Goal: Task Accomplishment & Management: Complete application form

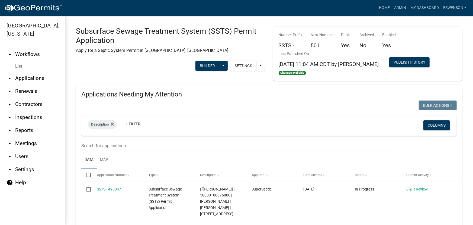
drag, startPoint x: 35, startPoint y: 81, endPoint x: 51, endPoint y: 83, distance: 15.9
click at [35, 81] on link "arrow_drop_down Applications" at bounding box center [32, 78] width 65 height 13
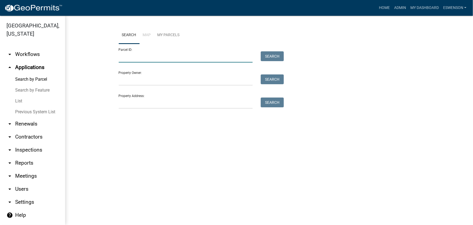
click at [148, 61] on input "Parcel ID:" at bounding box center [186, 56] width 134 height 11
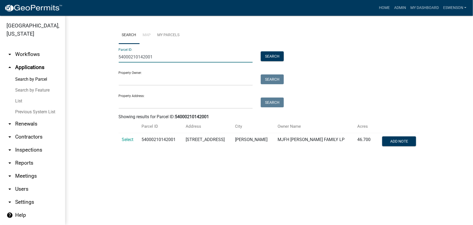
type input "54000210142001"
click at [137, 137] on td "Select" at bounding box center [129, 142] width 20 height 18
click at [133, 138] on span "Select" at bounding box center [128, 139] width 12 height 5
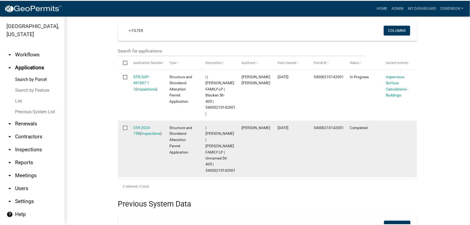
scroll to position [154, 0]
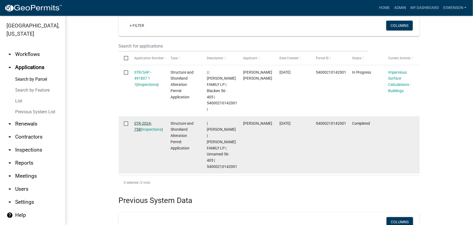
click at [142, 121] on link "STR-2024-758" at bounding box center [143, 126] width 18 height 11
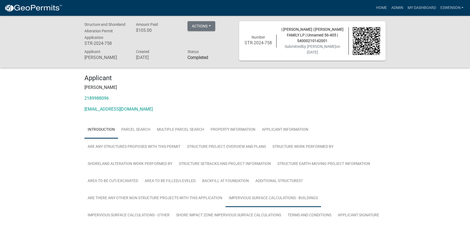
scroll to position [24, 0]
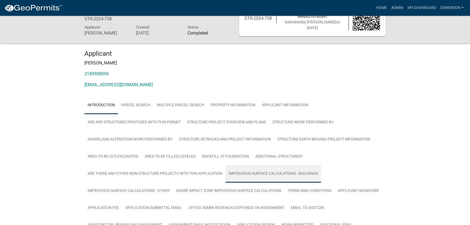
click at [255, 171] on link "Impervious Surface Calculations - Buildings" at bounding box center [273, 173] width 96 height 17
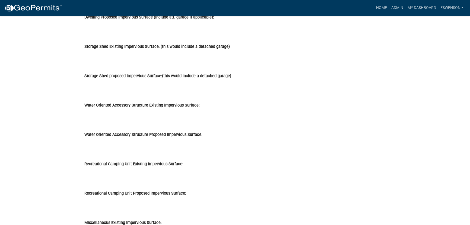
scroll to position [291, 0]
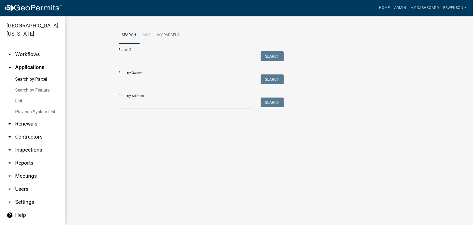
click at [28, 52] on link "arrow_drop_down Workflows" at bounding box center [32, 54] width 65 height 13
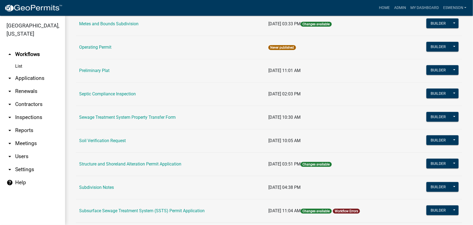
scroll to position [222, 0]
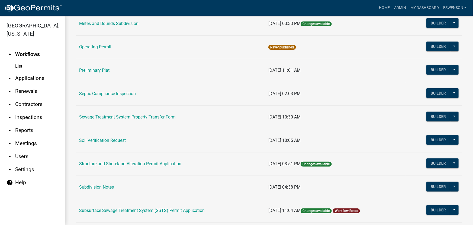
click at [141, 159] on td "Structure and Shoreland Alteration Permit Application" at bounding box center [170, 163] width 189 height 23
click at [162, 164] on link "Structure and Shoreland Alteration Permit Application" at bounding box center [130, 163] width 102 height 5
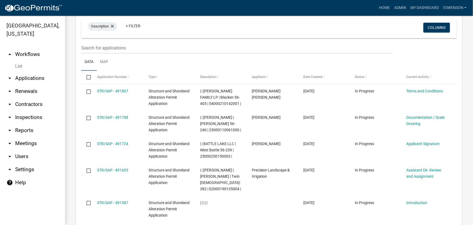
scroll to position [616, 0]
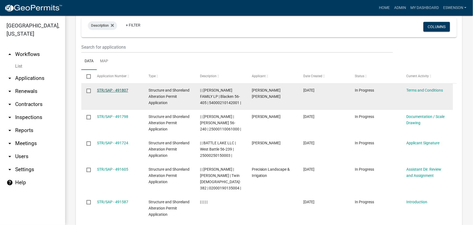
click at [114, 88] on link "STR/SAP - 491807" at bounding box center [112, 90] width 31 height 4
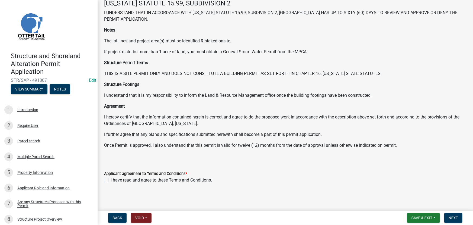
scroll to position [31, 0]
click at [132, 179] on label "I have read and agree to these Terms and Conditions." at bounding box center [161, 179] width 101 height 7
click at [114, 179] on input "I have read and agree to these Terms and Conditions." at bounding box center [113, 178] width 4 height 4
checkbox input "true"
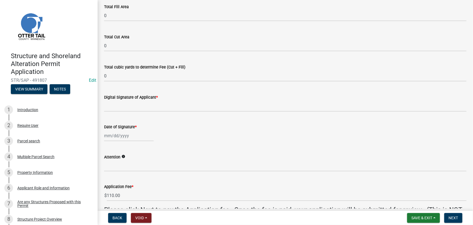
scroll to position [111, 0]
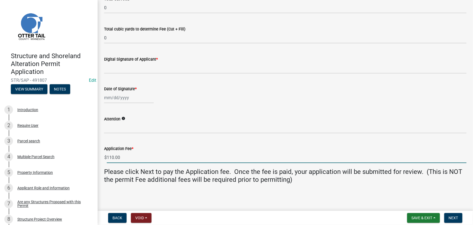
click at [124, 155] on input "110.00" at bounding box center [287, 157] width 360 height 11
click at [147, 157] on input "0" at bounding box center [287, 157] width 360 height 11
type input "0"
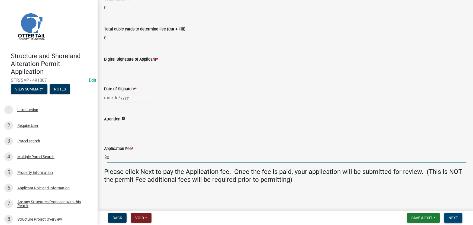
click at [449, 216] on span "Next" at bounding box center [453, 217] width 9 height 4
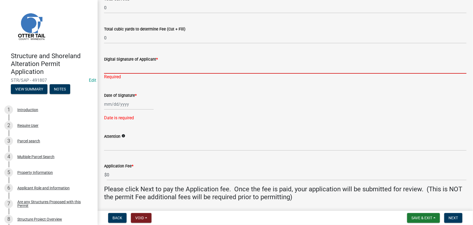
click at [122, 66] on input "Digital Signature of Applicant *" at bounding box center [285, 67] width 363 height 11
paste input "MIKELL SMITH"
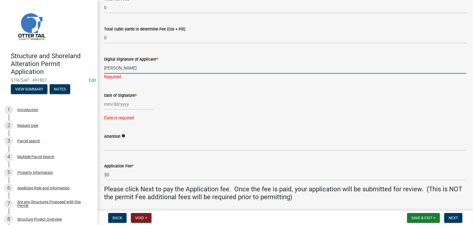
type input "MIKELL SMITH"
select select "10"
select select "2025"
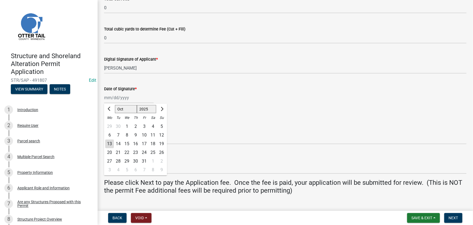
click at [133, 102] on div "Jan Feb Mar Apr May Jun Jul Aug Sep Oct Nov Dec 1525 1526 1527 1528 1529 1530 1…" at bounding box center [129, 97] width 50 height 11
click at [113, 145] on div "13" at bounding box center [109, 143] width 9 height 9
type input "[DATE]"
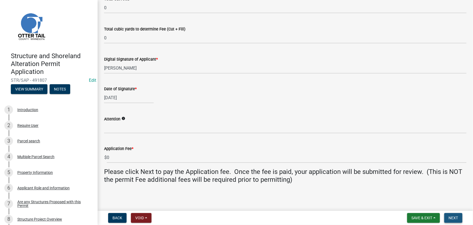
click at [453, 219] on span "Next" at bounding box center [453, 217] width 9 height 4
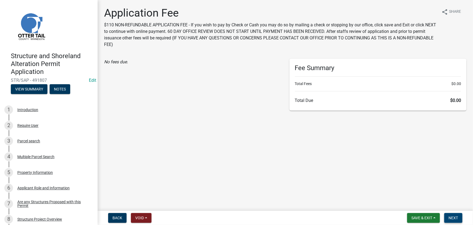
click at [458, 221] on button "Next" at bounding box center [454, 218] width 18 height 10
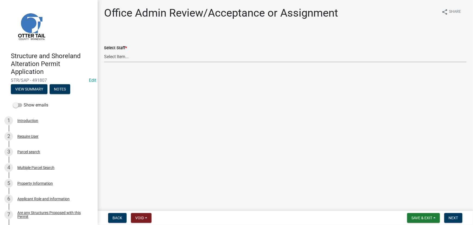
click at [122, 55] on select "Select Item... Alexis Newark (anewark@ottertailcounty.gov) Amy Busko (abusko@ot…" at bounding box center [285, 56] width 363 height 11
click at [104, 51] on select "Select Item... Alexis Newark (anewark@ottertailcounty.gov) Amy Busko (abusko@ot…" at bounding box center [285, 56] width 363 height 11
select select "59604e5d-1b2c-4ad9-afb6-8cdca293e639"
click at [456, 219] on span "Next" at bounding box center [453, 217] width 9 height 4
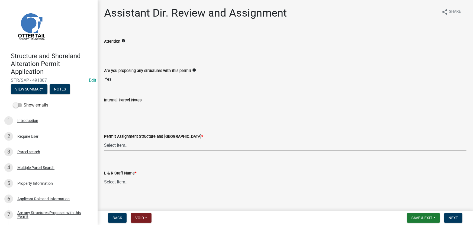
click at [123, 144] on select "Select Item... Alexis Newark (anewark@ottertailcounty.gov) Amy Busko (abusko@ot…" at bounding box center [285, 144] width 363 height 11
click at [104, 139] on select "Select Item... Alexis Newark (anewark@ottertailcounty.gov) Amy Busko (abusko@ot…" at bounding box center [285, 144] width 363 height 11
select select "59604e5d-1b2c-4ad9-afb6-8cdca293e639"
click at [116, 179] on select "Select Item... Alexis Newark Amy Busko Andrea Perales Brittany Tollefson Christ…" at bounding box center [285, 181] width 363 height 11
click at [104, 176] on select "Select Item... Alexis Newark Amy Busko Andrea Perales Brittany Tollefson Christ…" at bounding box center [285, 181] width 363 height 11
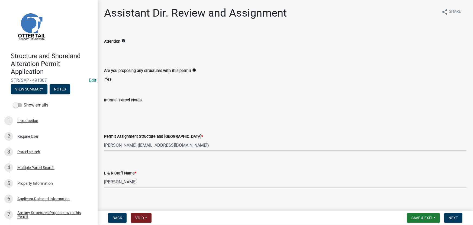
select select "190fd4c8-42ef-492b-a4a0-a0213555944c"
click at [459, 217] on button "Next" at bounding box center [454, 218] width 18 height 10
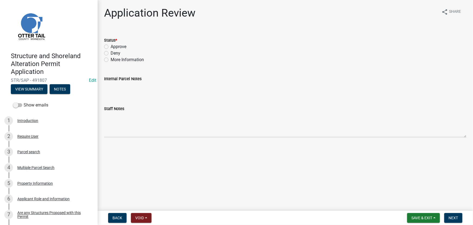
click at [116, 45] on label "Approve" at bounding box center [119, 46] width 16 height 7
click at [114, 45] on input "Approve" at bounding box center [113, 45] width 4 height 4
radio input "true"
click at [459, 220] on button "Next" at bounding box center [454, 218] width 18 height 10
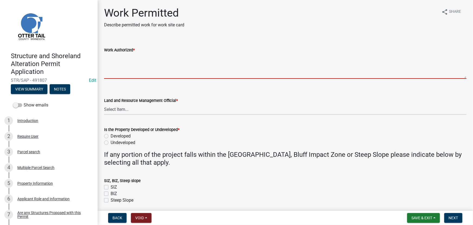
click at [141, 74] on textarea "Work Authorized *" at bounding box center [285, 66] width 363 height 26
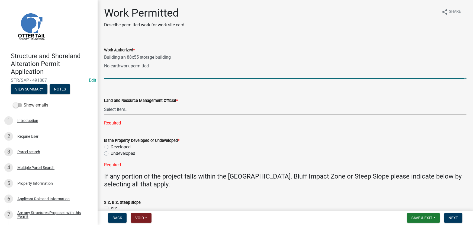
click at [142, 74] on textarea "Building an 88x55 storage building No earthwork permitted" at bounding box center [285, 66] width 363 height 26
click at [160, 66] on textarea "Building an 88x55 storage building No earthwork permitted" at bounding box center [285, 66] width 363 height 26
click at [134, 73] on textarea "Building an 88x55 storage building No earthwork permitted" at bounding box center [285, 66] width 363 height 26
paste textarea "All setbacks and impervious surface requirements to be met. Top dress, seed and…"
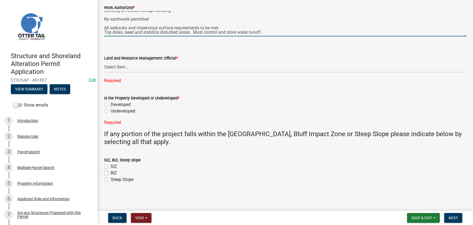
scroll to position [8, 0]
click at [161, 35] on textarea "Building an 88x55 storage building No earthwork permitted All setbacks and impe…" at bounding box center [285, 24] width 363 height 26
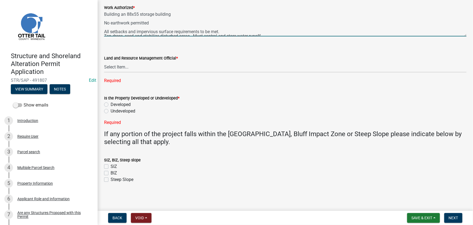
scroll to position [0, 0]
type textarea "Building an 88x55 storage building No earthwork permitted All setbacks and impe…"
drag, startPoint x: 124, startPoint y: 68, endPoint x: 130, endPoint y: 78, distance: 12.4
click at [124, 68] on select "Select Item... Alexis Newark Amy Busko Andrea Perales Brittany Tollefson Christ…" at bounding box center [285, 66] width 363 height 11
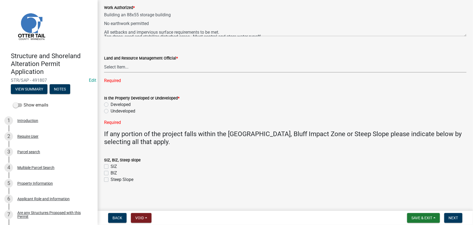
drag, startPoint x: 121, startPoint y: 67, endPoint x: 120, endPoint y: 70, distance: 3.7
click at [121, 67] on select "Select Item... Alexis Newark Amy Busko Andrea Perales Brittany Tollefson Christ…" at bounding box center [285, 66] width 363 height 11
click at [104, 72] on select "Select Item... Alexis Newark Amy Busko Andrea Perales Brittany Tollefson Christ…" at bounding box center [285, 66] width 363 height 11
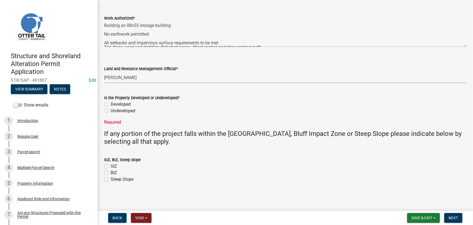
select select "190fd4c8-42ef-492b-a4a0-a0213555944c"
click at [122, 102] on label "Developed" at bounding box center [121, 104] width 20 height 7
click at [114, 102] on input "Developed" at bounding box center [113, 103] width 4 height 4
radio input "true"
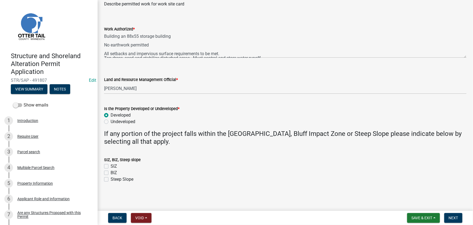
scroll to position [21, 0]
click at [455, 214] on button "Next" at bounding box center [454, 218] width 18 height 10
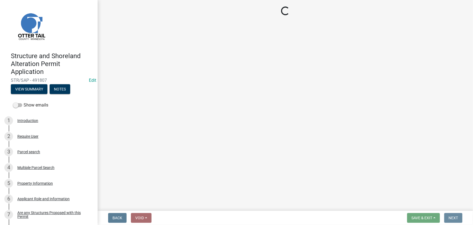
scroll to position [0, 0]
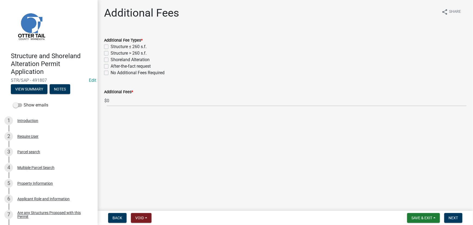
click at [123, 52] on label "Structure > 260 s.f." at bounding box center [129, 53] width 36 height 7
click at [114, 52] on input "Structure > 260 s.f." at bounding box center [113, 52] width 4 height 4
checkbox input "true"
checkbox input "false"
checkbox input "true"
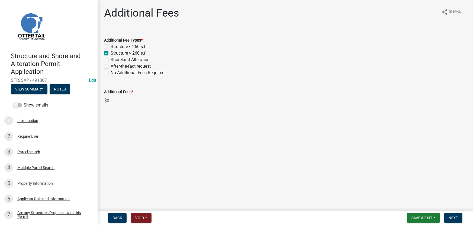
checkbox input "false"
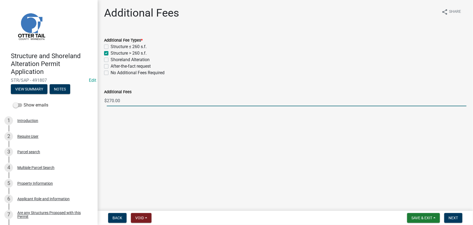
drag, startPoint x: 124, startPoint y: 100, endPoint x: 108, endPoint y: 101, distance: 16.0
click at [108, 101] on input "270.00" at bounding box center [287, 100] width 360 height 11
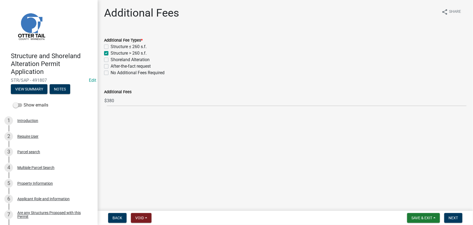
click at [182, 133] on main "Additional Fees share Share Additional Fee Types * Structure ≤ 260 s.f. Structu…" at bounding box center [286, 104] width 376 height 208
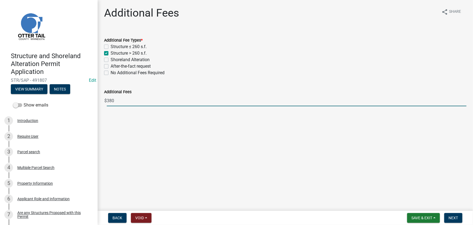
click at [127, 102] on input "380" at bounding box center [287, 100] width 360 height 11
type input "380.00"
click at [150, 135] on main "Additional Fees share Share Additional Fee Types * Structure ≤ 260 s.f. Structu…" at bounding box center [286, 104] width 376 height 208
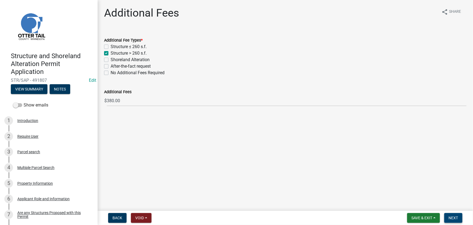
click at [455, 222] on button "Next" at bounding box center [454, 218] width 18 height 10
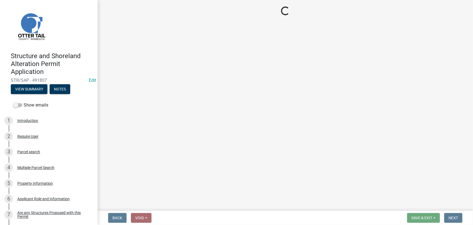
select select "3: 3"
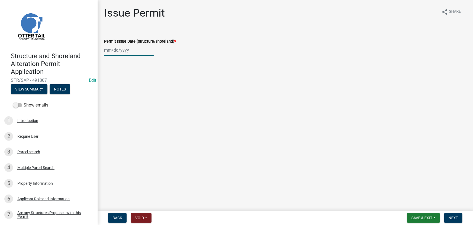
click at [133, 50] on div at bounding box center [129, 49] width 50 height 11
select select "10"
select select "2025"
click at [109, 98] on div "13" at bounding box center [109, 96] width 9 height 9
type input "[DATE]"
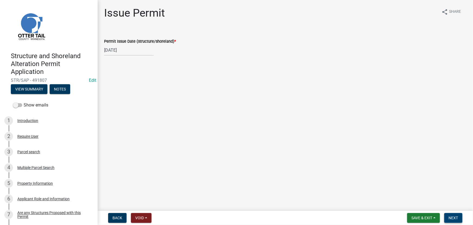
click at [454, 220] on span "Next" at bounding box center [453, 217] width 9 height 4
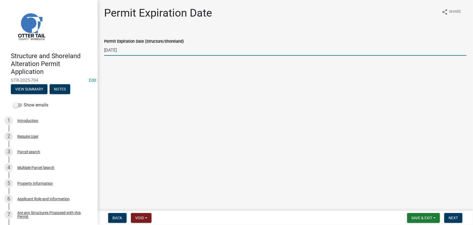
click at [114, 49] on input "[DATE]" at bounding box center [285, 49] width 363 height 11
click at [453, 215] on button "Next" at bounding box center [454, 218] width 18 height 10
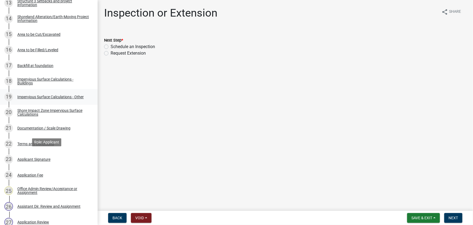
scroll to position [345, 0]
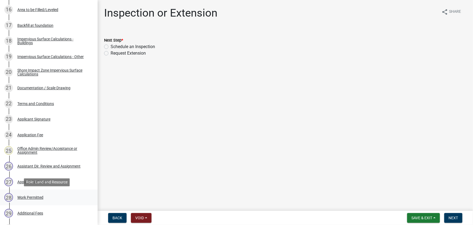
click at [30, 193] on div "28 Work Permitted" at bounding box center [46, 197] width 85 height 9
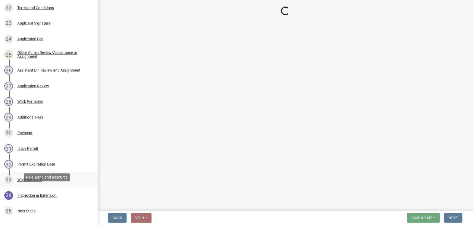
scroll to position [444, 0]
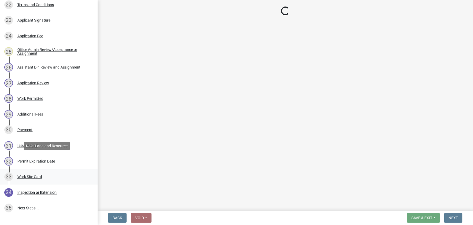
click at [33, 172] on div "33 Work Site Card" at bounding box center [46, 176] width 85 height 9
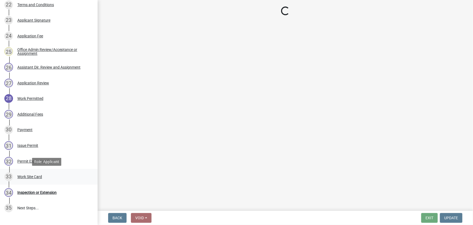
click at [33, 172] on div "33 Work Site Card" at bounding box center [46, 176] width 85 height 9
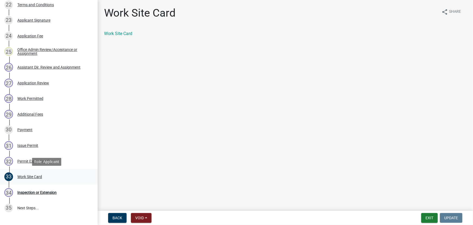
click at [33, 176] on div "Work Site Card" at bounding box center [29, 177] width 25 height 4
click at [128, 35] on link "Work Site Card" at bounding box center [118, 33] width 28 height 5
click at [25, 97] on div "Work Permitted" at bounding box center [30, 99] width 26 height 4
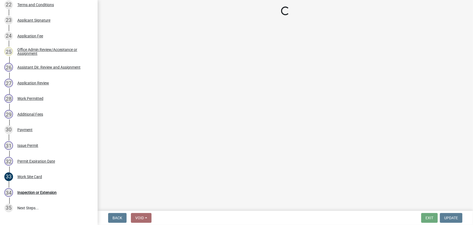
select select "190fd4c8-42ef-492b-a4a0-a0213555944c"
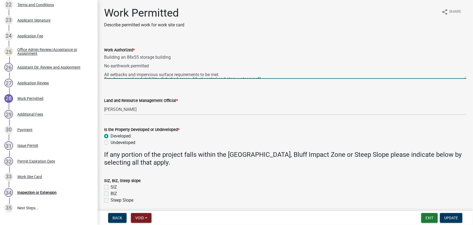
click at [138, 55] on textarea "Building an 88x55 storage building No earthwork permitted All setbacks and impe…" at bounding box center [285, 66] width 363 height 26
type textarea "Building an 88x50 storage building No earthwork permitted All setbacks and impe…"
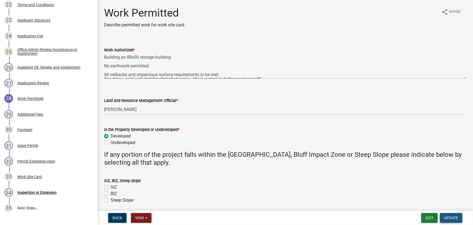
click at [453, 217] on span "Update" at bounding box center [452, 217] width 14 height 4
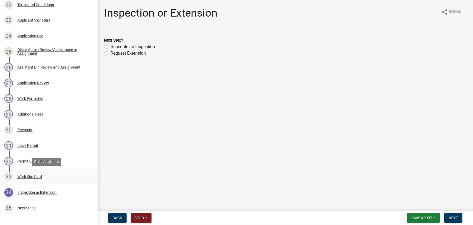
click at [36, 172] on div "33 Work Site Card" at bounding box center [46, 176] width 85 height 9
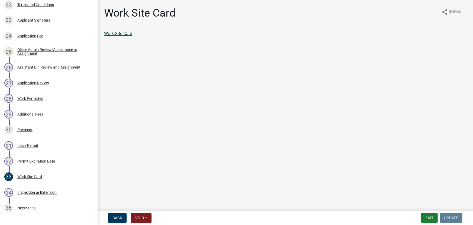
click at [122, 32] on link "Work Site Card" at bounding box center [118, 33] width 28 height 5
